Goal: Information Seeking & Learning: Learn about a topic

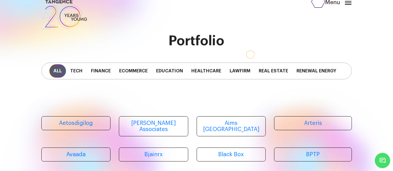
scroll to position [9, 0]
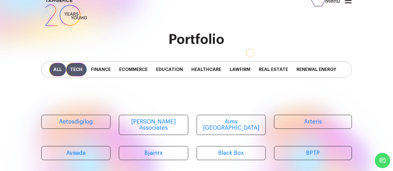
click at [78, 69] on span "Tech" at bounding box center [76, 69] width 21 height 13
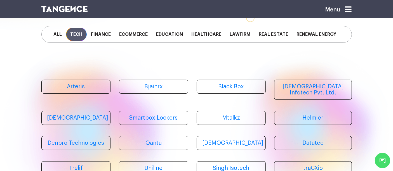
scroll to position [57, 0]
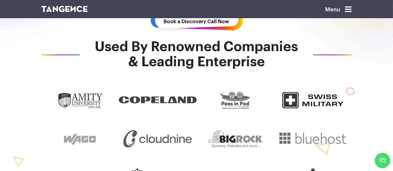
scroll to position [317, 0]
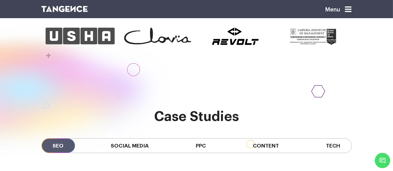
scroll to position [370, 0]
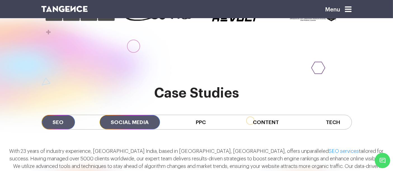
click at [127, 115] on span "Social Media" at bounding box center [130, 122] width 60 height 14
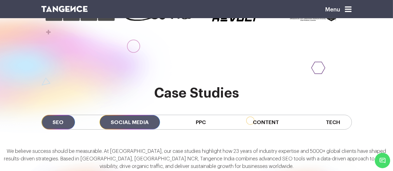
click at [67, 115] on span "SEO" at bounding box center [58, 122] width 33 height 14
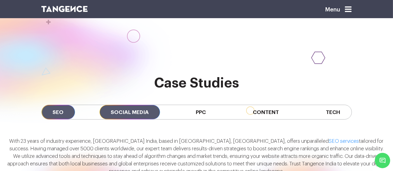
scroll to position [380, 0]
click at [118, 105] on span "Social Media" at bounding box center [130, 112] width 60 height 14
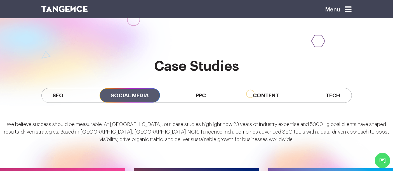
scroll to position [397, 0]
click at [197, 88] on span "PPC" at bounding box center [201, 95] width 32 height 14
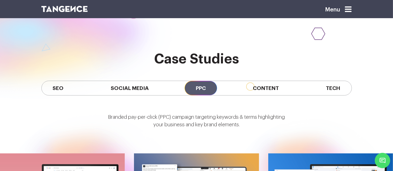
scroll to position [402, 0]
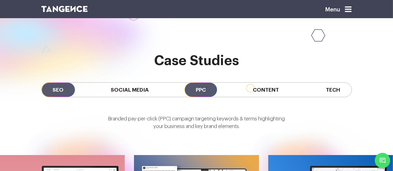
click at [63, 83] on span "SEO" at bounding box center [58, 90] width 33 height 14
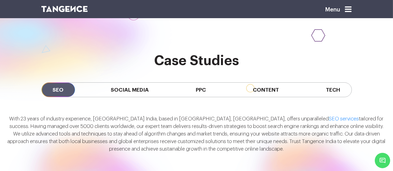
scroll to position [402, 0]
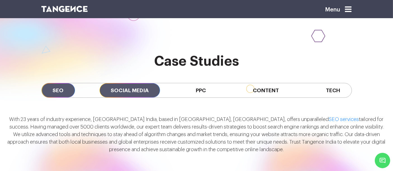
click at [141, 83] on span "Social Media" at bounding box center [130, 90] width 60 height 14
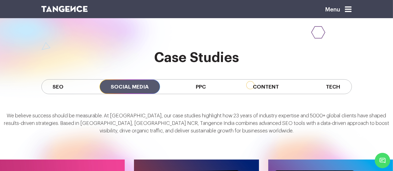
scroll to position [408, 0]
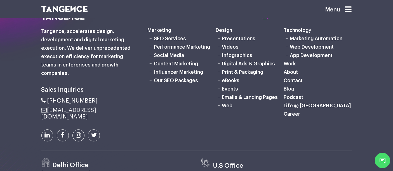
scroll to position [1557, 0]
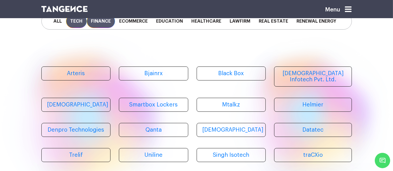
click at [107, 22] on span "Finance" at bounding box center [101, 21] width 28 height 13
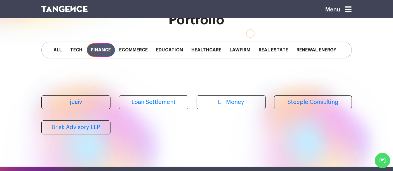
scroll to position [28, 0]
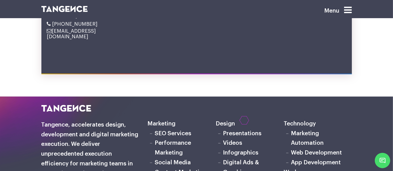
scroll to position [3048, 0]
